Goal: Information Seeking & Learning: Learn about a topic

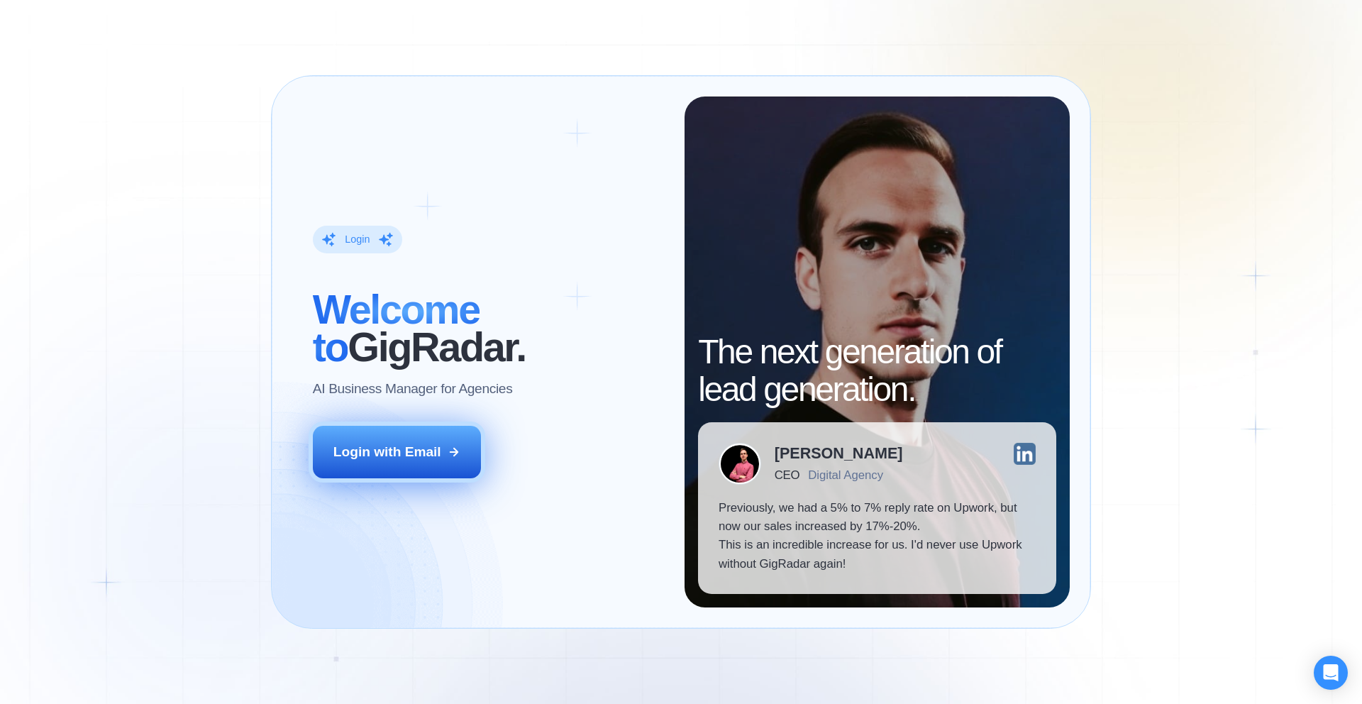
click at [435, 455] on div "Login with Email" at bounding box center [387, 452] width 108 height 18
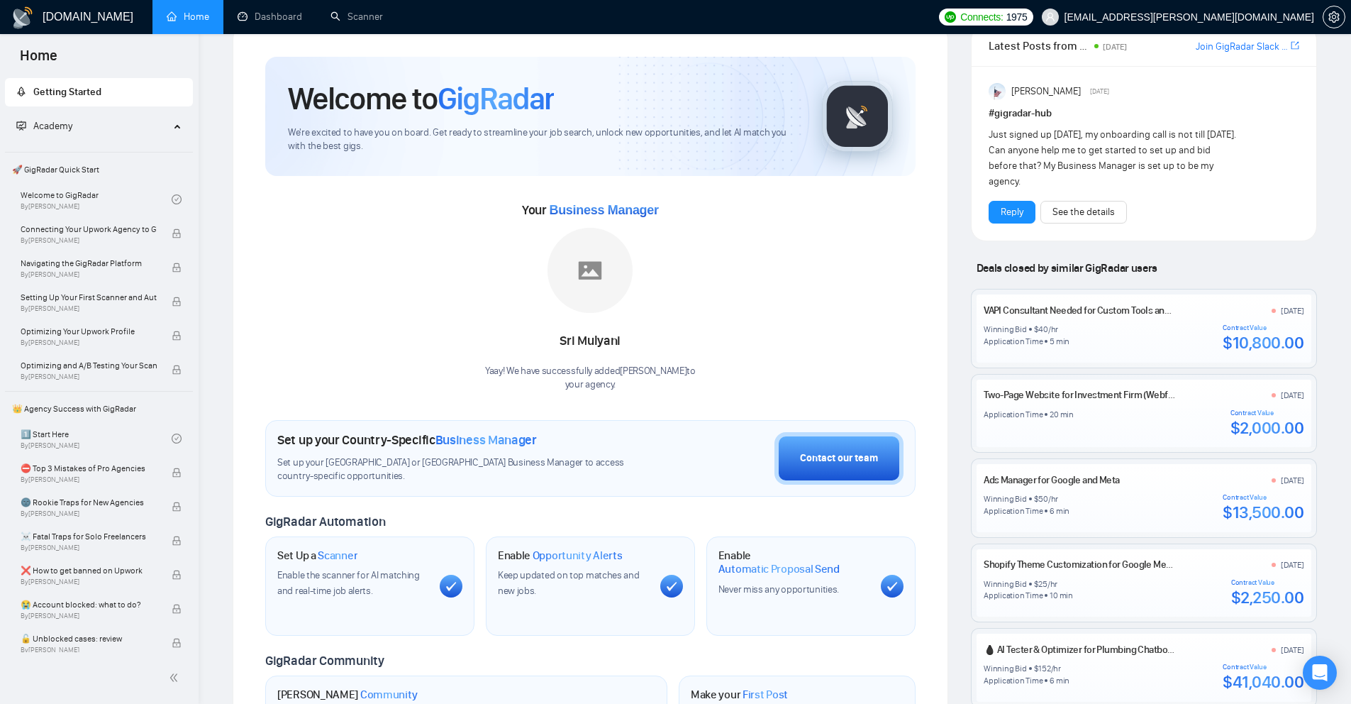
scroll to position [40, 0]
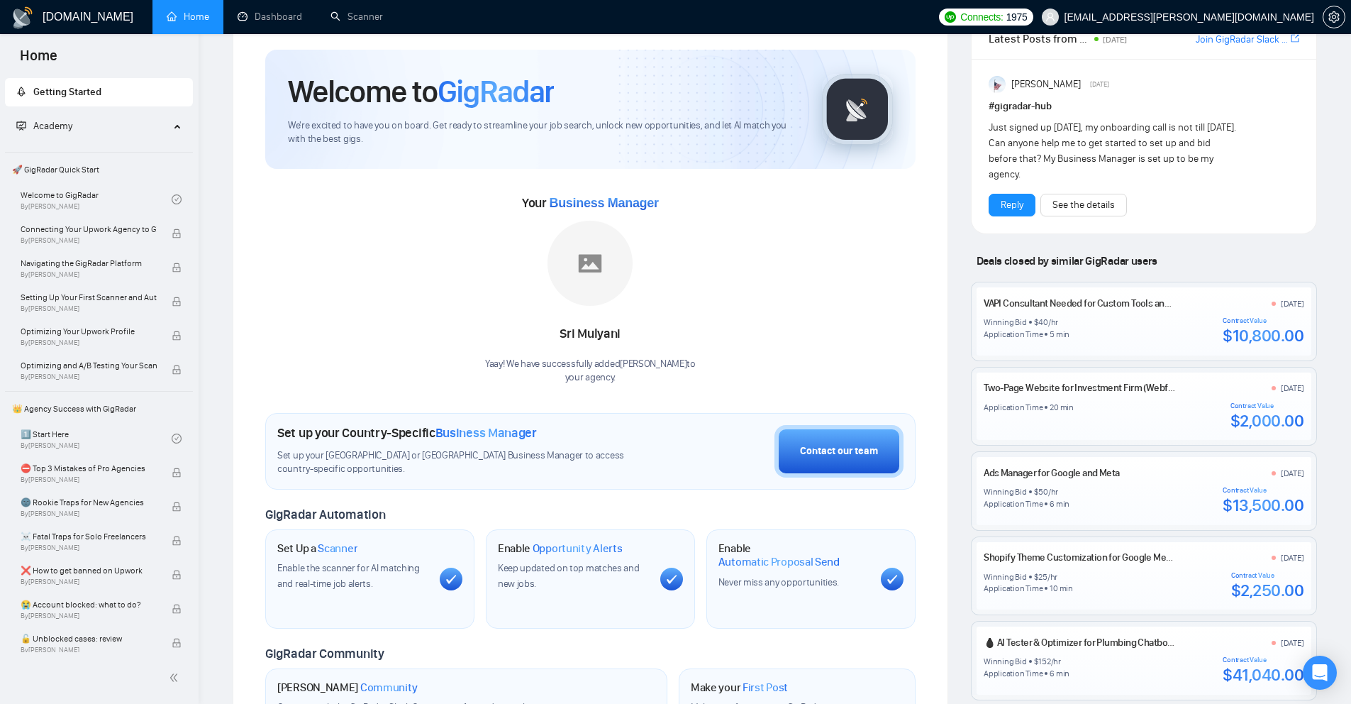
click at [1087, 305] on link "VAPI Consultant Needed for Custom Tools and Prompt Engineering" at bounding box center [1119, 303] width 270 height 12
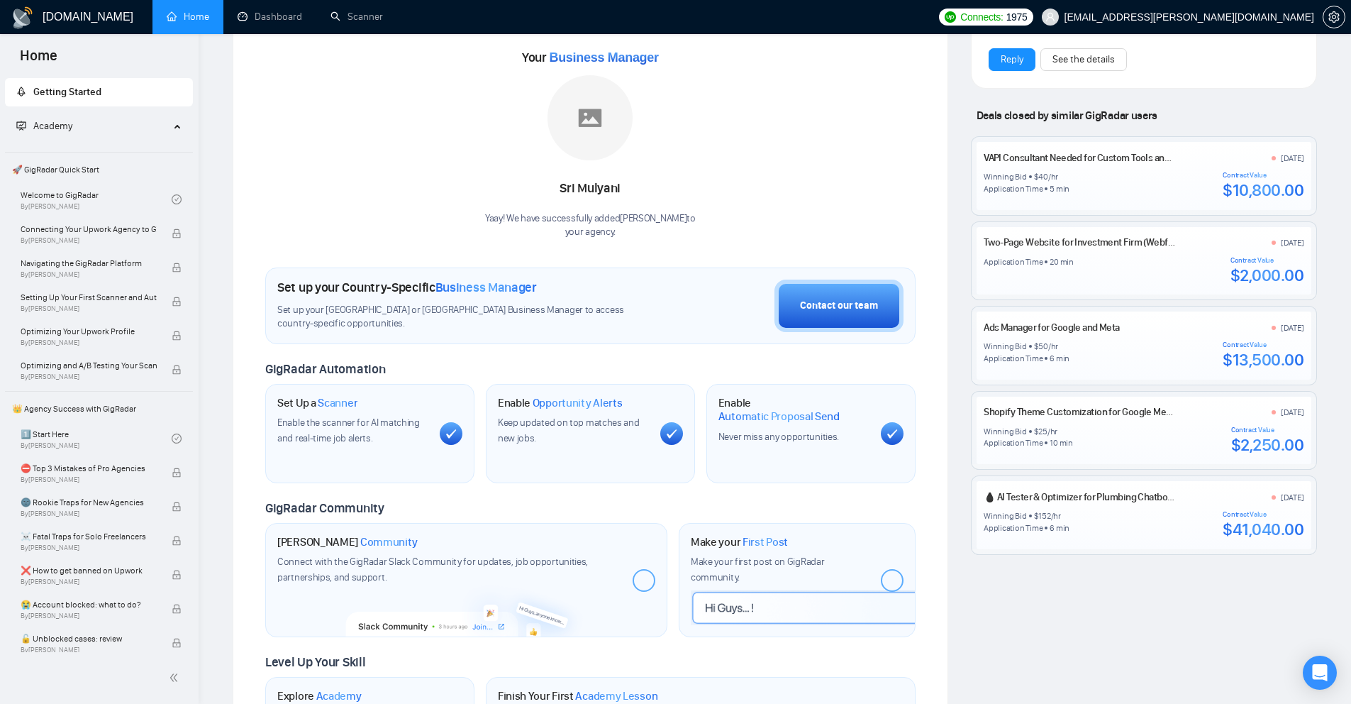
scroll to position [192, 0]
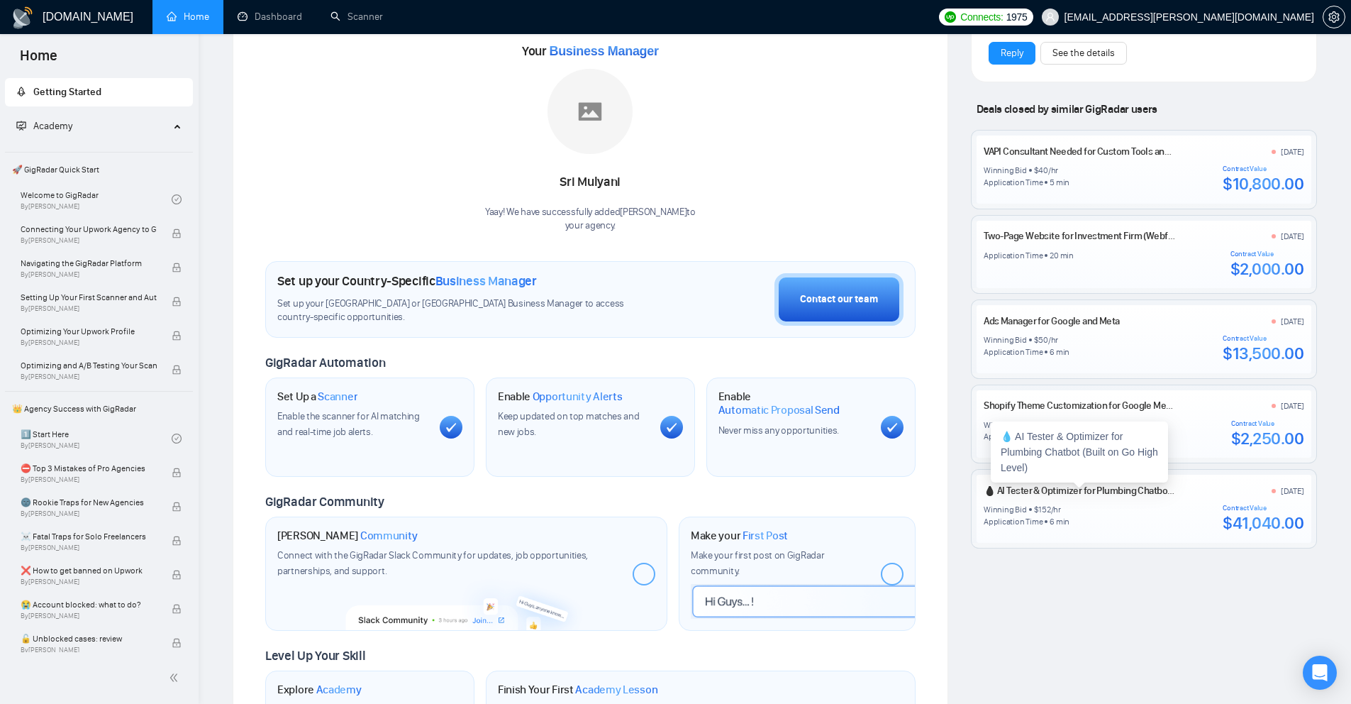
click at [1151, 489] on link "💧 AI Tester & Optimizer for Plumbing Chatbot (Built on Go High Level)" at bounding box center [1125, 490] width 283 height 12
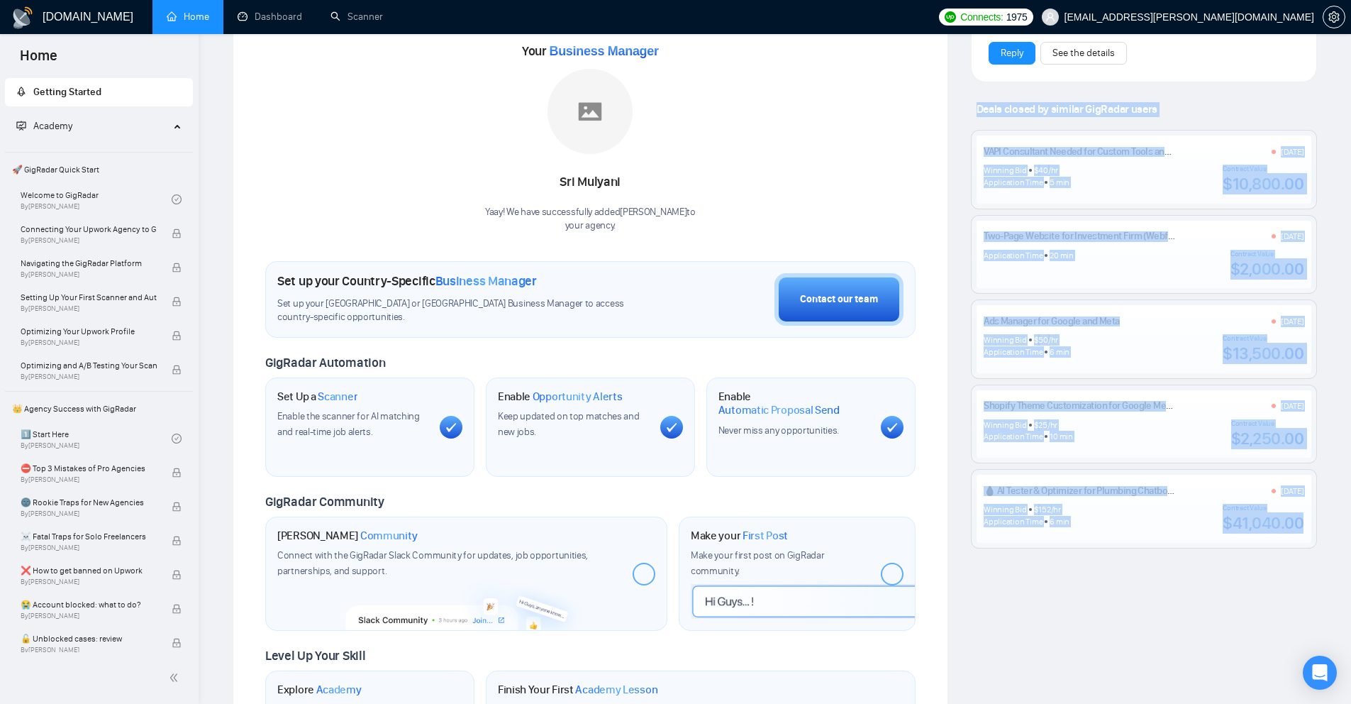
drag, startPoint x: 965, startPoint y: 103, endPoint x: 1326, endPoint y: 573, distance: 592.9
click at [1326, 573] on div "Latest Posts from the GigRadar Community [DATE] [PERSON_NAME] Slack Community […" at bounding box center [1144, 336] width 369 height 943
copy div "Deals closed by similar GigRadar users VAPI Consultant Needed for Custom Tools …"
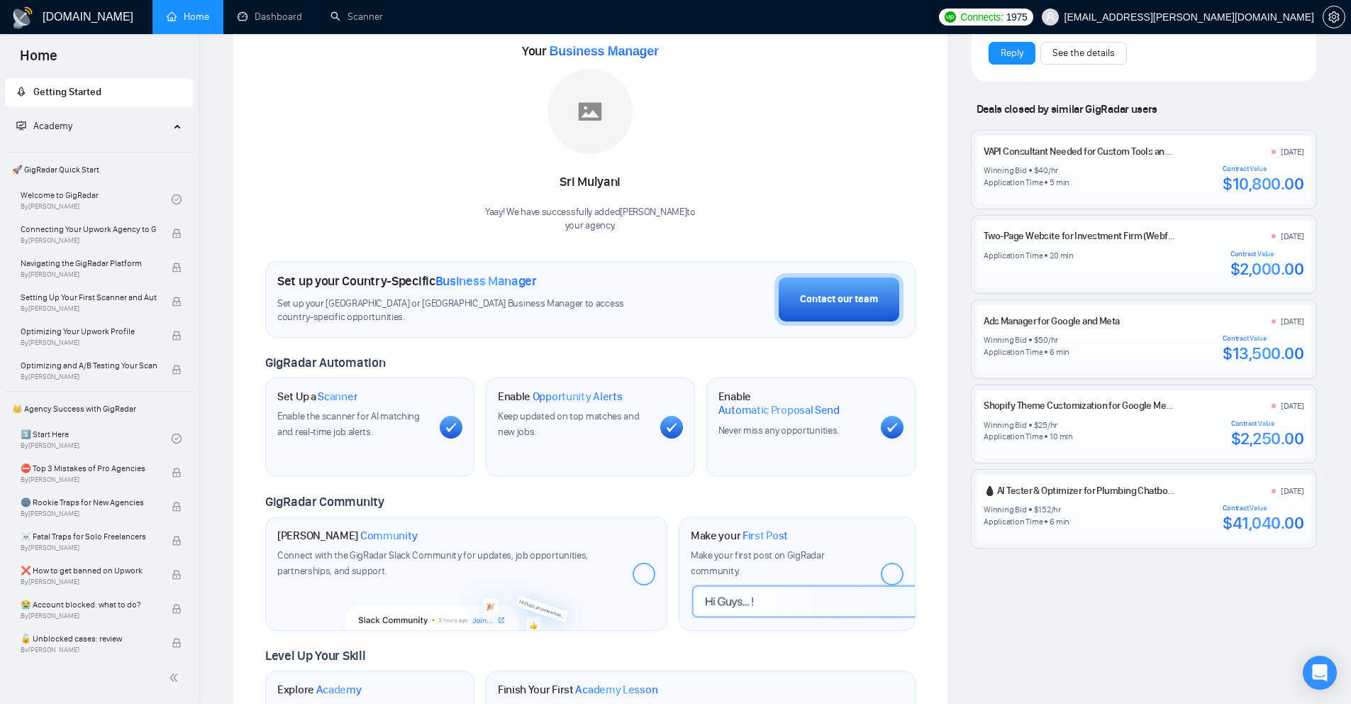
click at [938, 233] on div "Welcome to GigRadar We're excited to have you on board. Get ready to streamline…" at bounding box center [591, 336] width 716 height 943
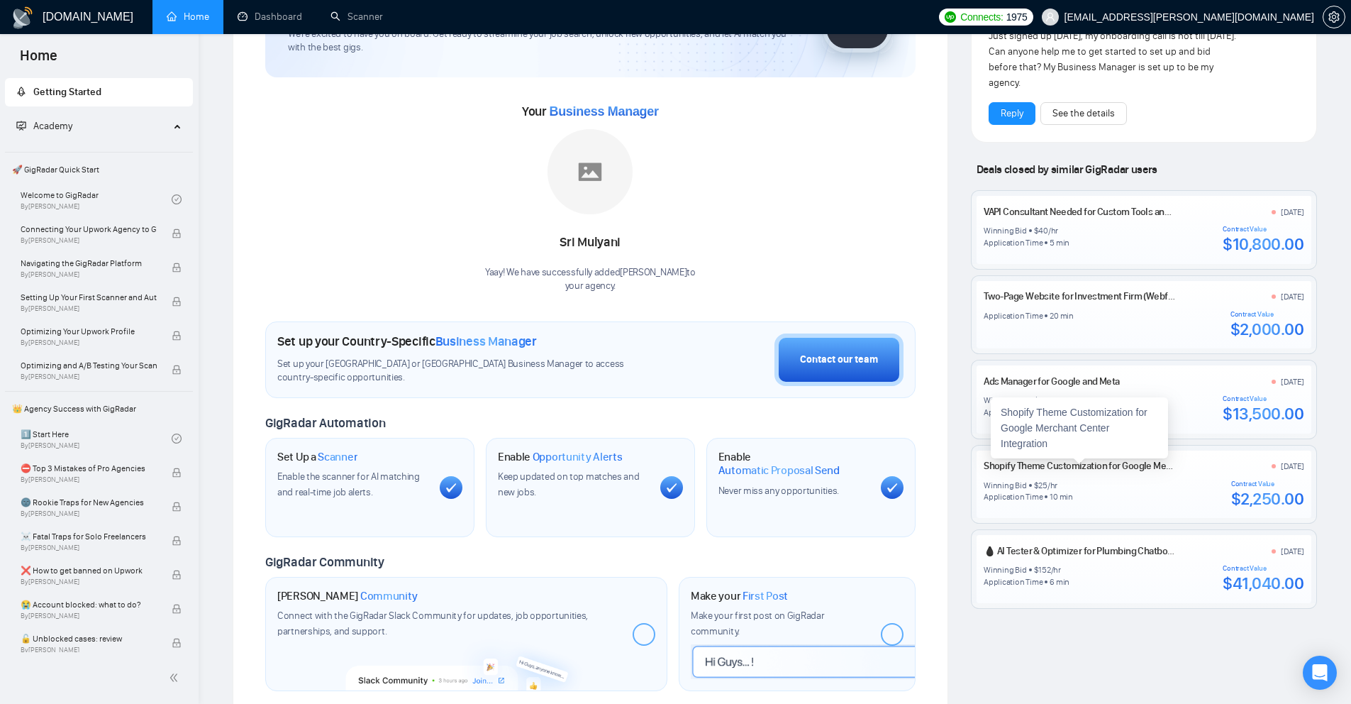
scroll to position [0, 0]
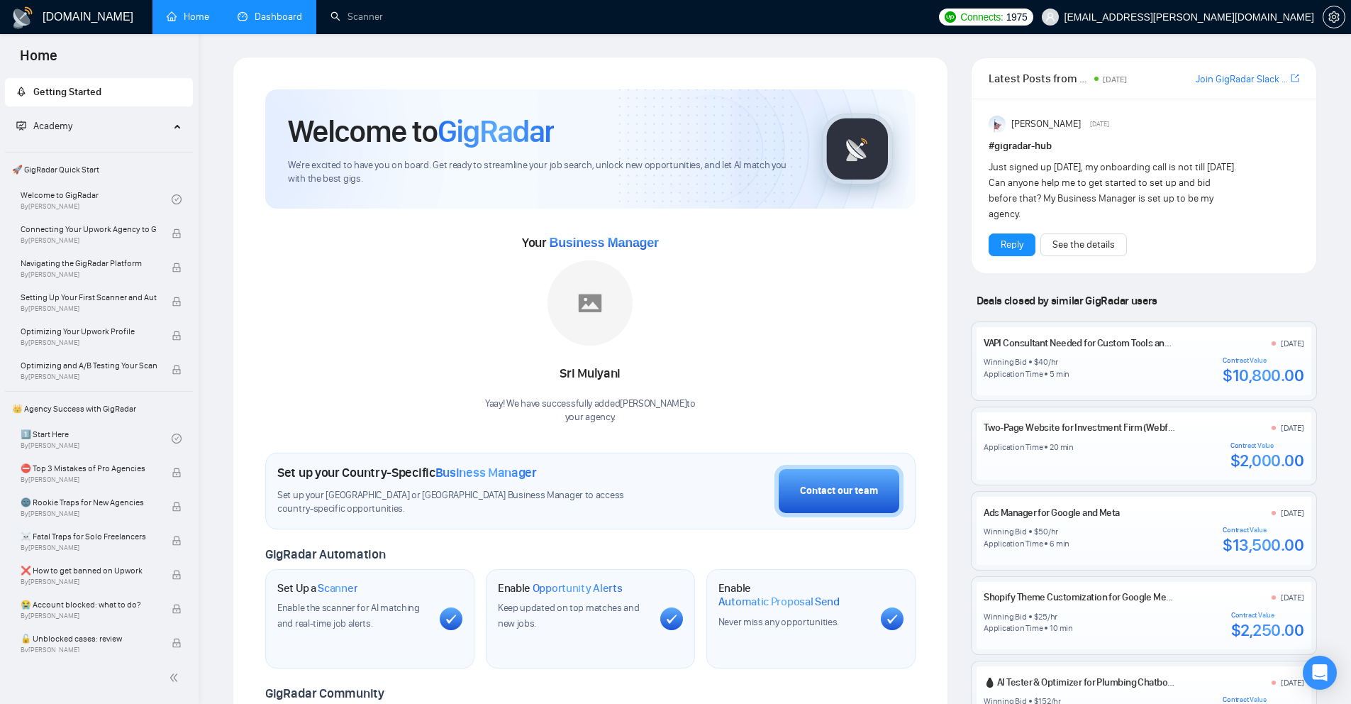
click at [284, 11] on link "Dashboard" at bounding box center [270, 17] width 65 height 12
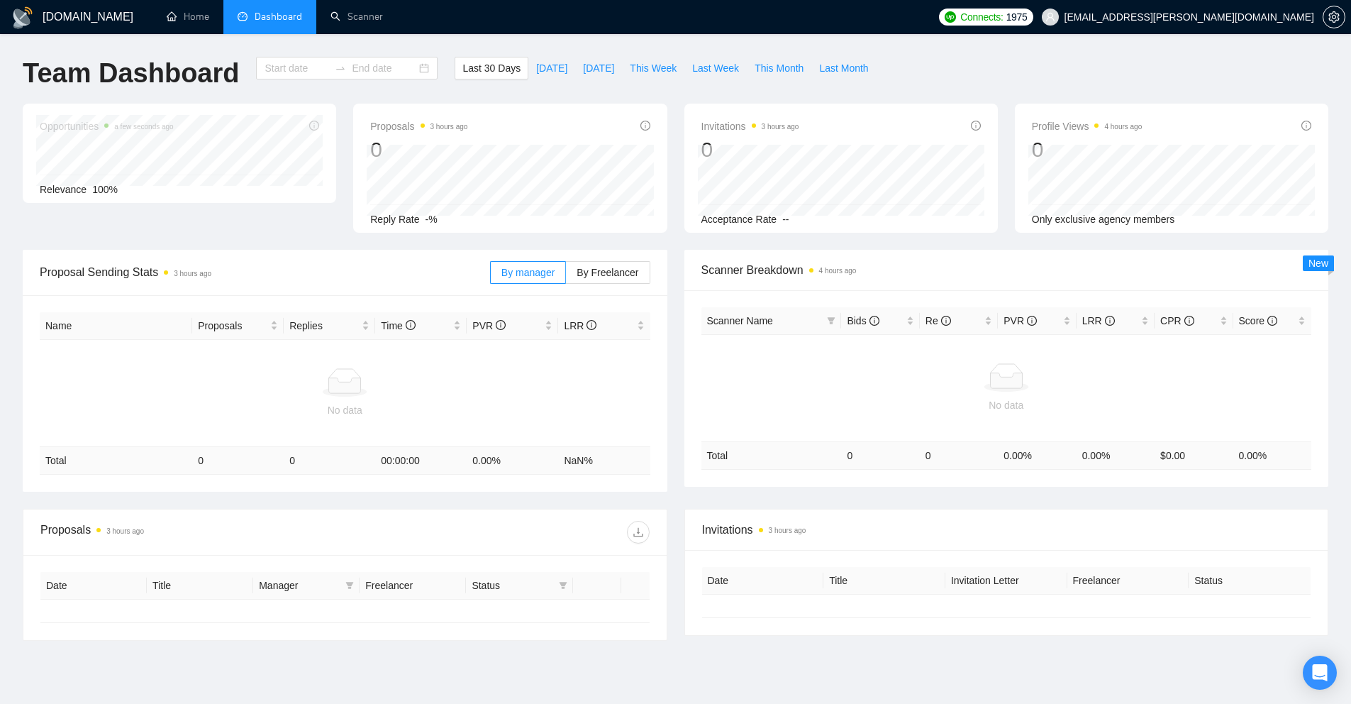
type input "[DATE]"
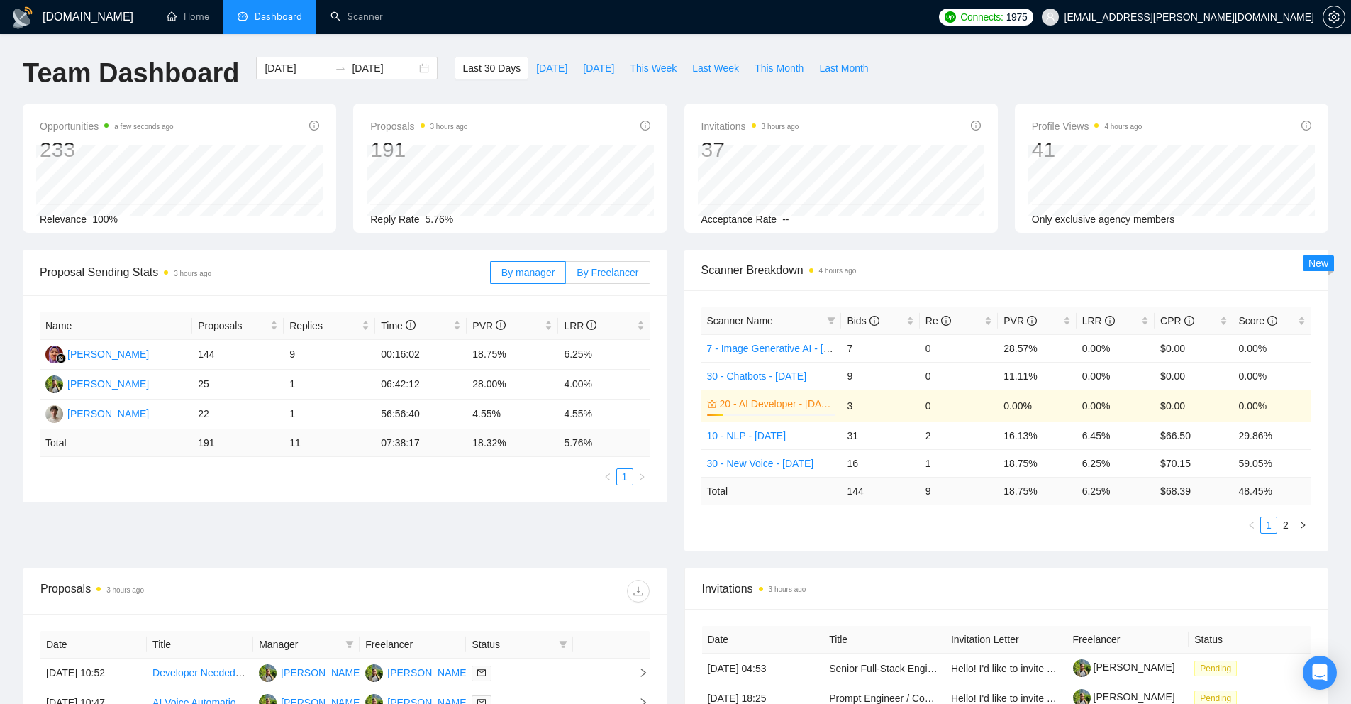
click at [611, 277] on span "By Freelancer" at bounding box center [608, 272] width 62 height 11
click at [566, 276] on input "By Freelancer" at bounding box center [566, 276] width 0 height 0
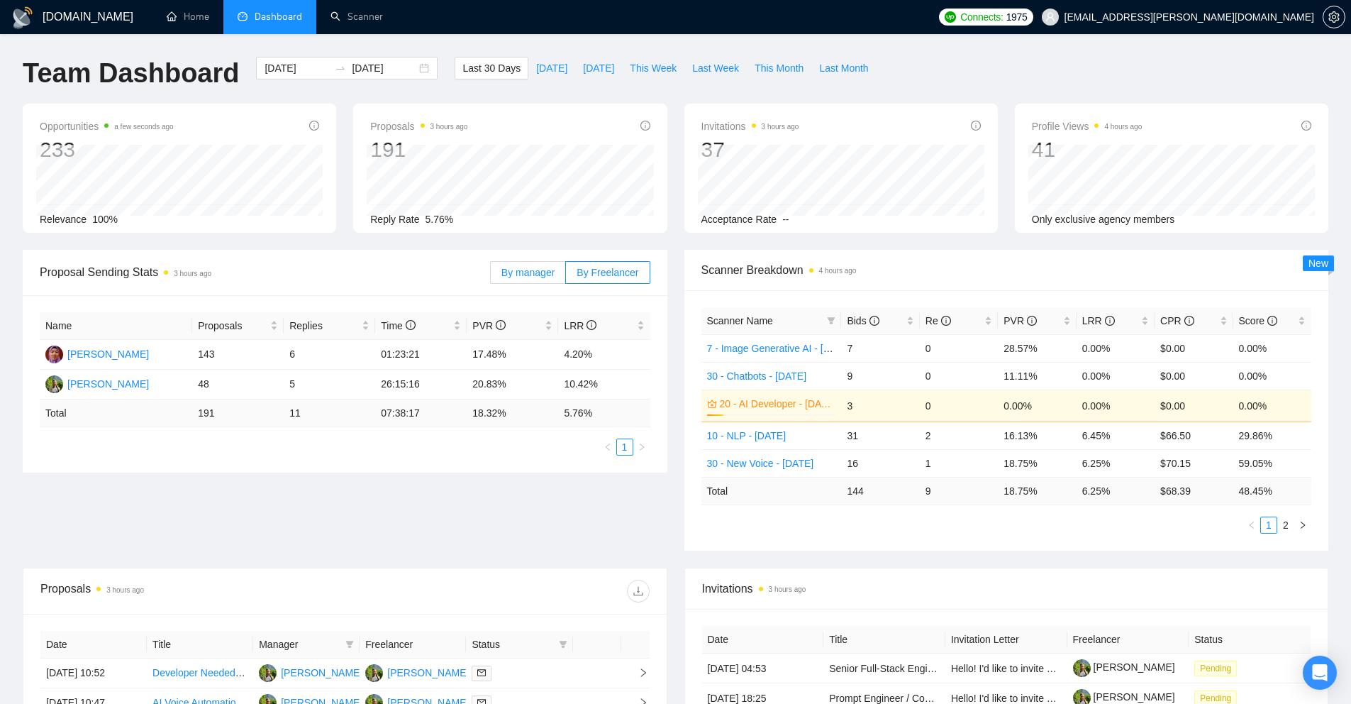
click at [526, 272] on span "By manager" at bounding box center [527, 272] width 53 height 11
click at [491, 276] on input "By manager" at bounding box center [491, 276] width 0 height 0
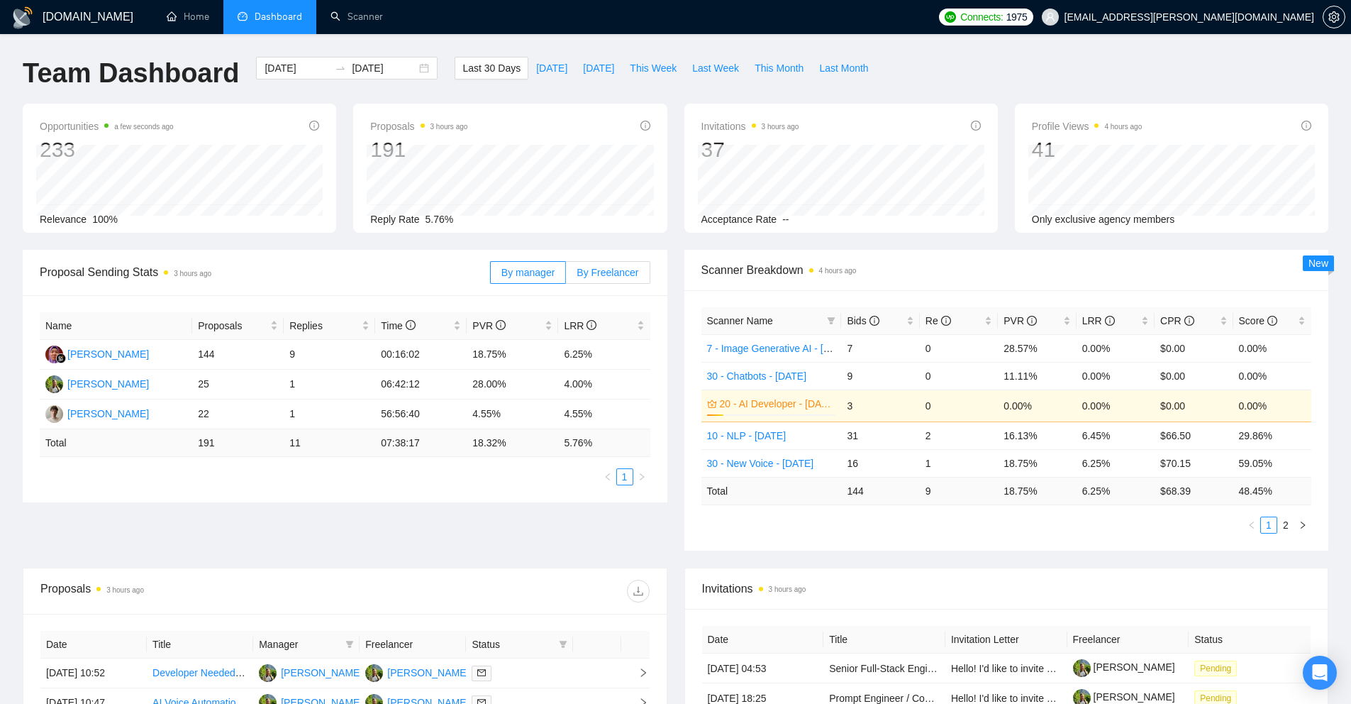
click at [603, 272] on span "By Freelancer" at bounding box center [608, 272] width 62 height 11
click at [566, 276] on input "By Freelancer" at bounding box center [566, 276] width 0 height 0
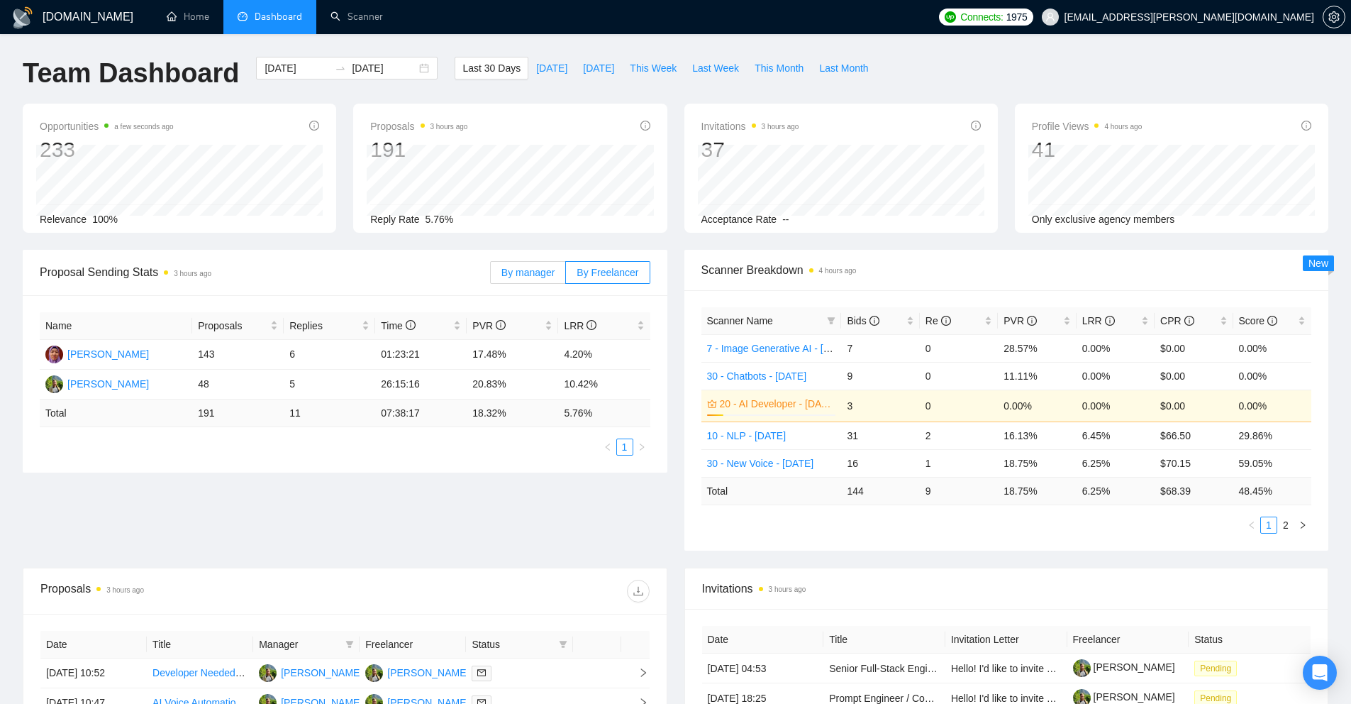
drag, startPoint x: 533, startPoint y: 277, endPoint x: 551, endPoint y: 277, distance: 17.7
click at [533, 278] on label "By manager" at bounding box center [528, 272] width 76 height 23
click at [491, 276] on input "By manager" at bounding box center [491, 276] width 0 height 0
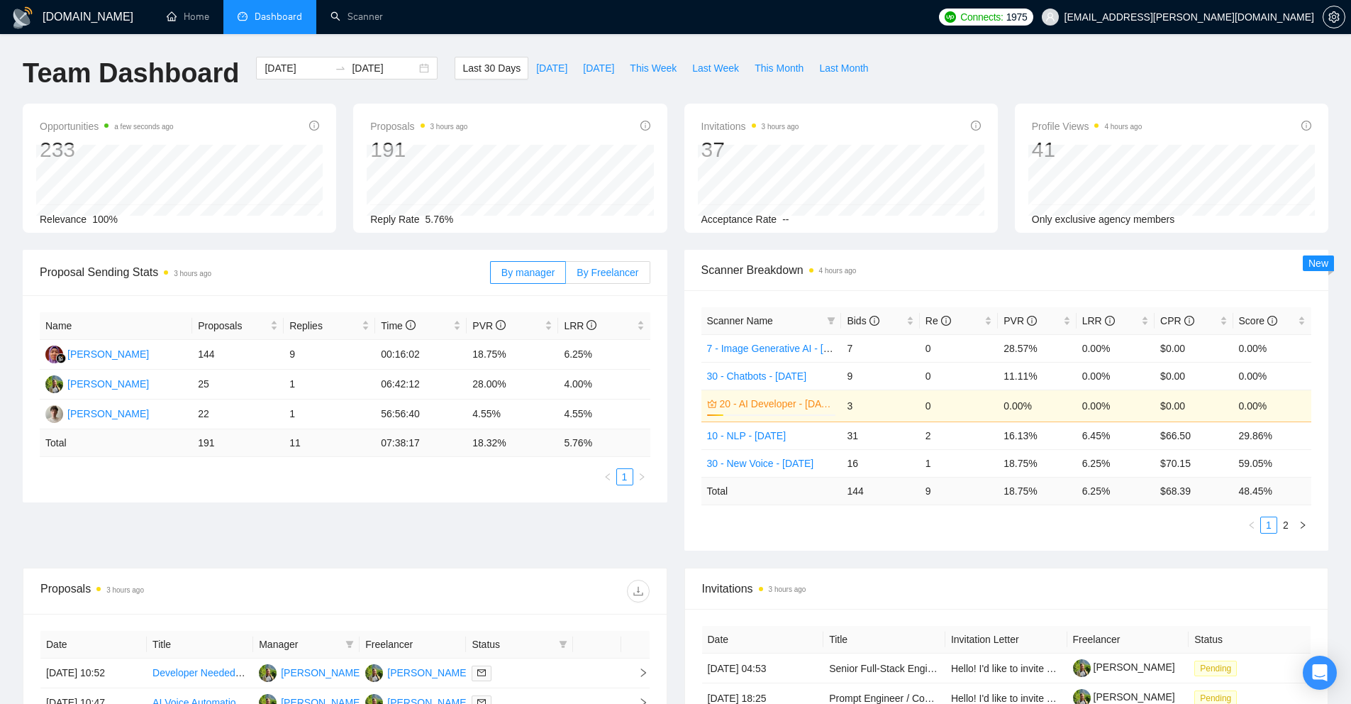
click at [615, 277] on span "By Freelancer" at bounding box center [608, 272] width 62 height 11
click at [566, 276] on input "By Freelancer" at bounding box center [566, 276] width 0 height 0
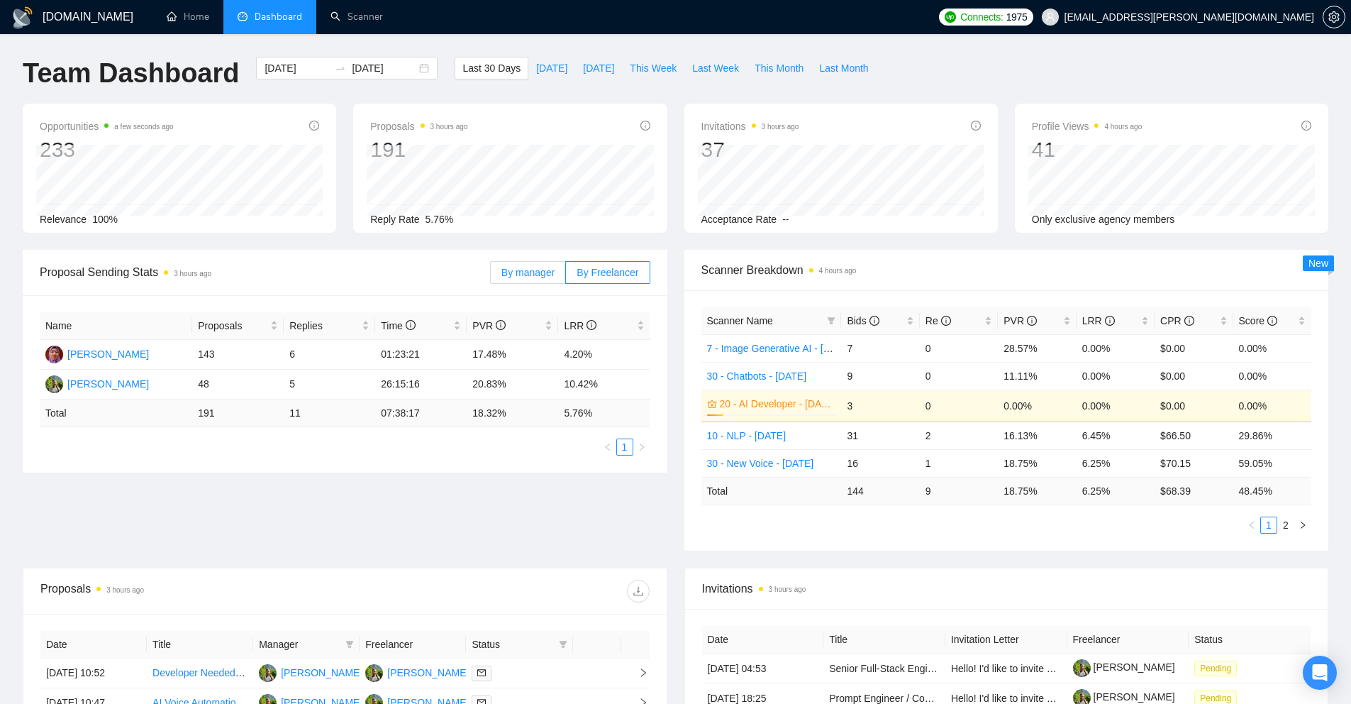
click at [524, 280] on label "By manager" at bounding box center [528, 272] width 76 height 23
click at [491, 276] on input "By manager" at bounding box center [491, 276] width 0 height 0
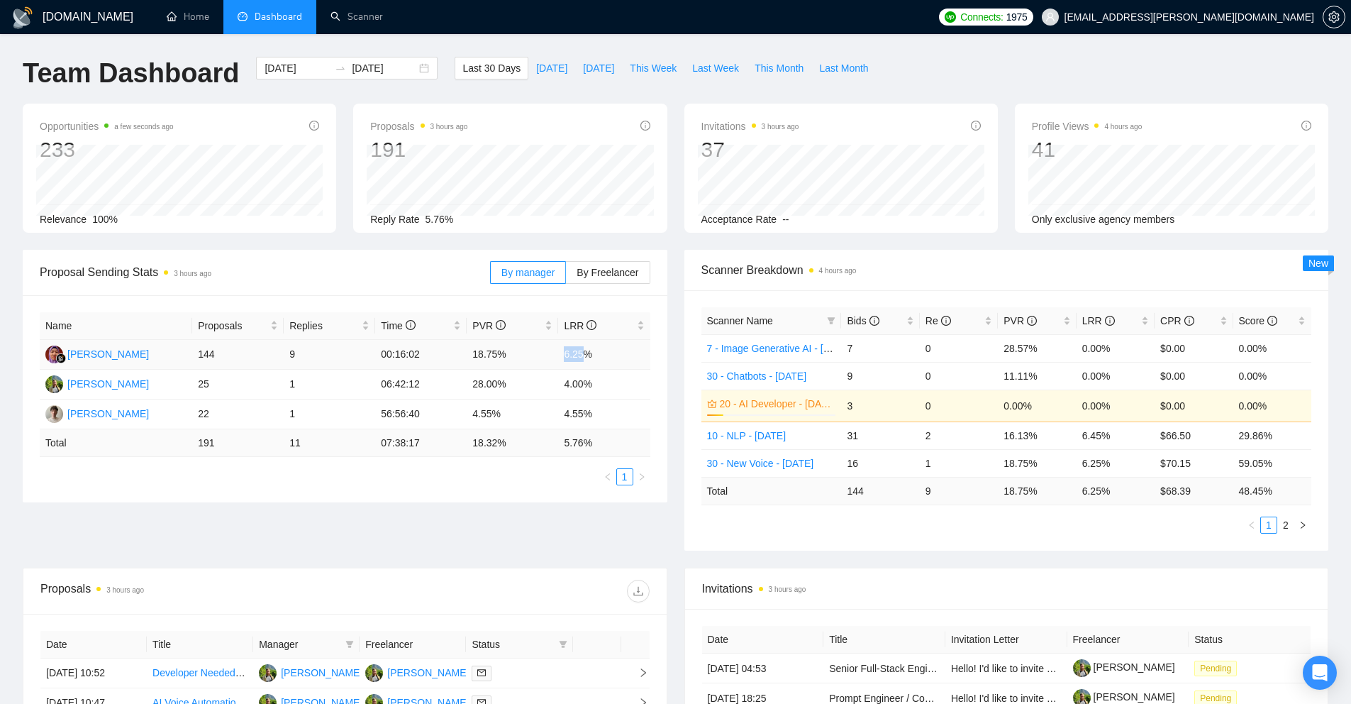
drag, startPoint x: 568, startPoint y: 353, endPoint x: 602, endPoint y: 353, distance: 34.1
click at [601, 353] on td "6.25%" at bounding box center [604, 355] width 92 height 30
drag, startPoint x: 602, startPoint y: 353, endPoint x: 611, endPoint y: 348, distance: 9.9
click at [602, 353] on td "6.25%" at bounding box center [604, 355] width 92 height 30
